Goal: Connect with others: Establish contact or relationships with other users

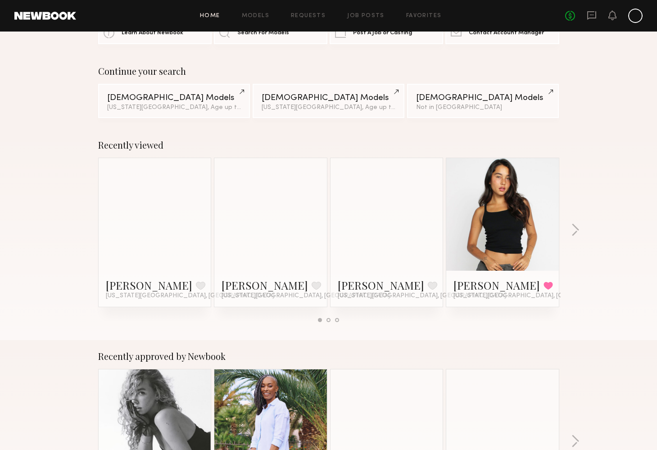
scroll to position [57, 0]
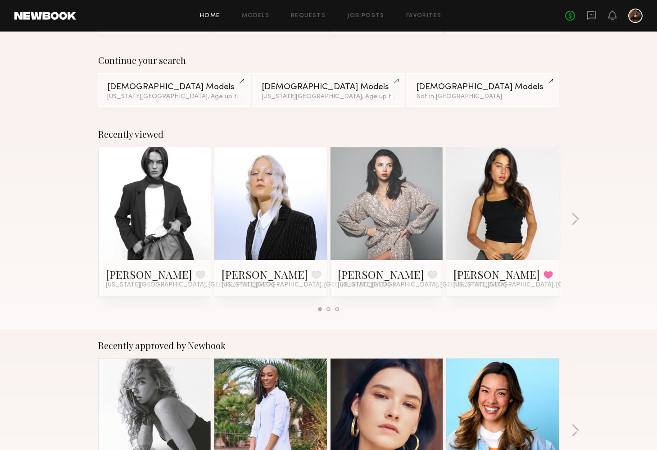
click at [634, 14] on div at bounding box center [635, 16] width 14 height 14
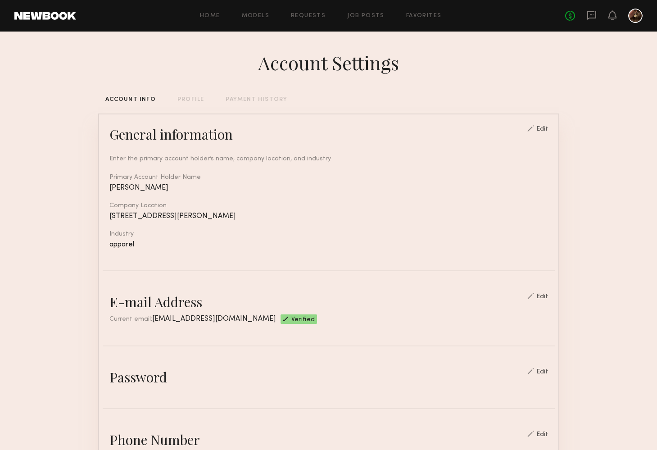
click at [224, 19] on div "Home Models Requests Job Posts Favorites Sign Out No fees up to $5,000" at bounding box center [359, 16] width 566 height 14
click at [244, 18] on link "Models" at bounding box center [255, 16] width 27 height 6
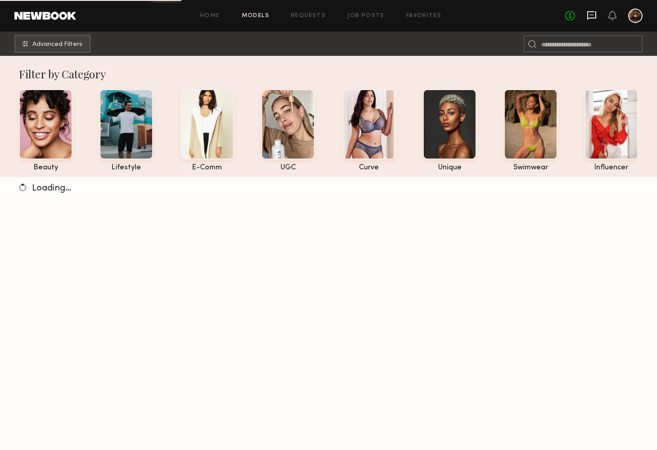
click at [589, 18] on icon at bounding box center [591, 15] width 9 height 9
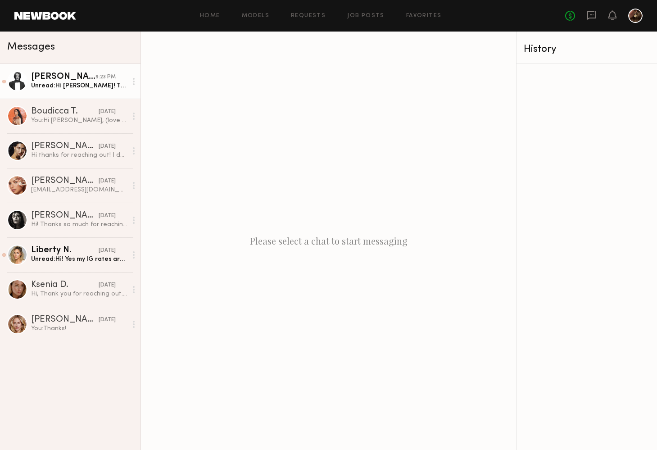
click at [73, 88] on div "Unread: Hi Arram! Thanks for reaching out. I’m around and available to shoot th…" at bounding box center [79, 85] width 96 height 9
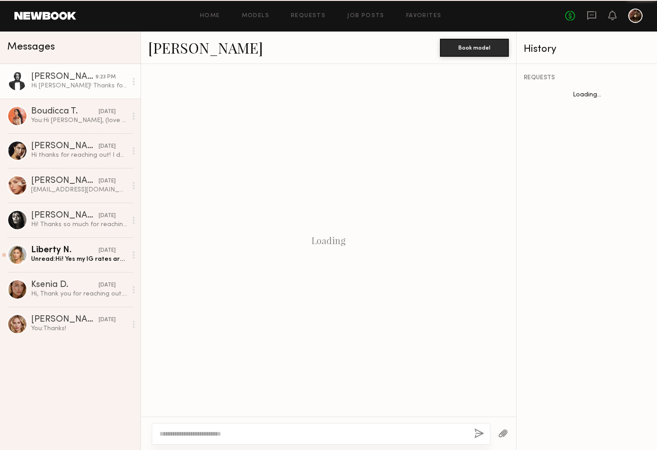
scroll to position [366, 0]
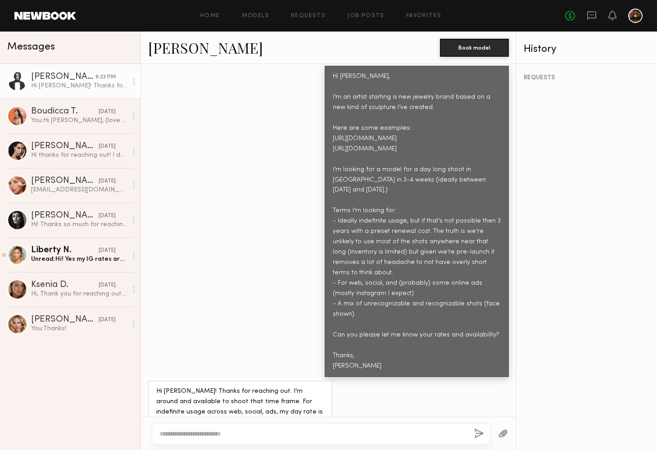
click at [182, 49] on link "Delaney P." at bounding box center [205, 47] width 115 height 19
